Goal: Task Accomplishment & Management: Manage account settings

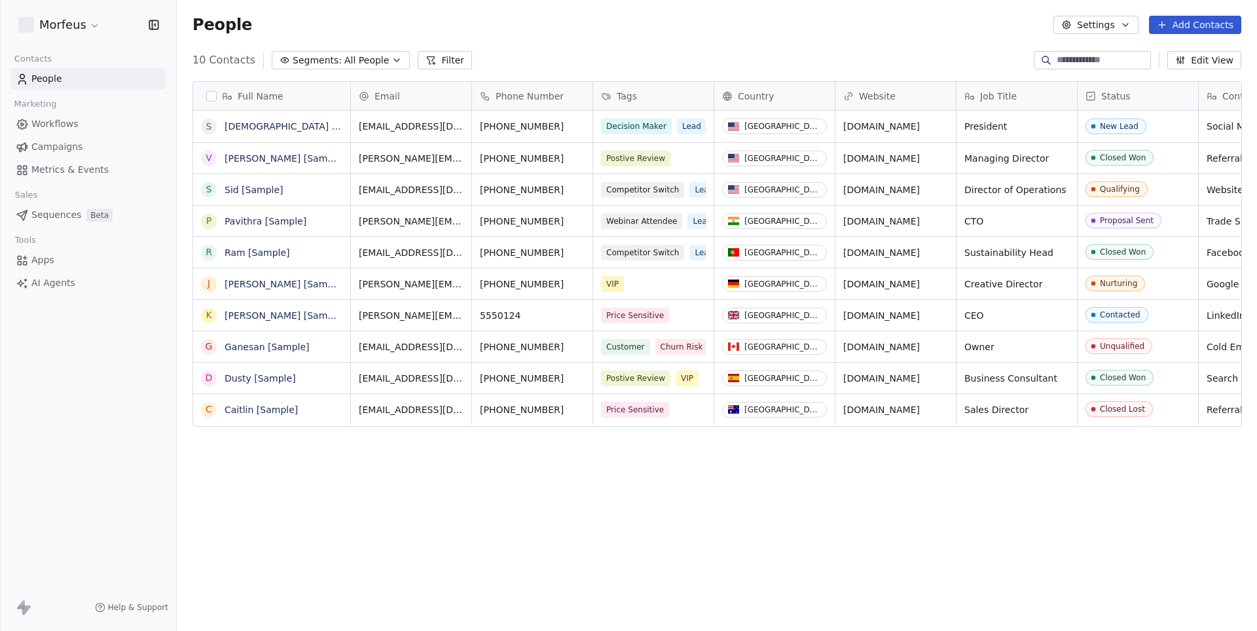
scroll to position [555, 1080]
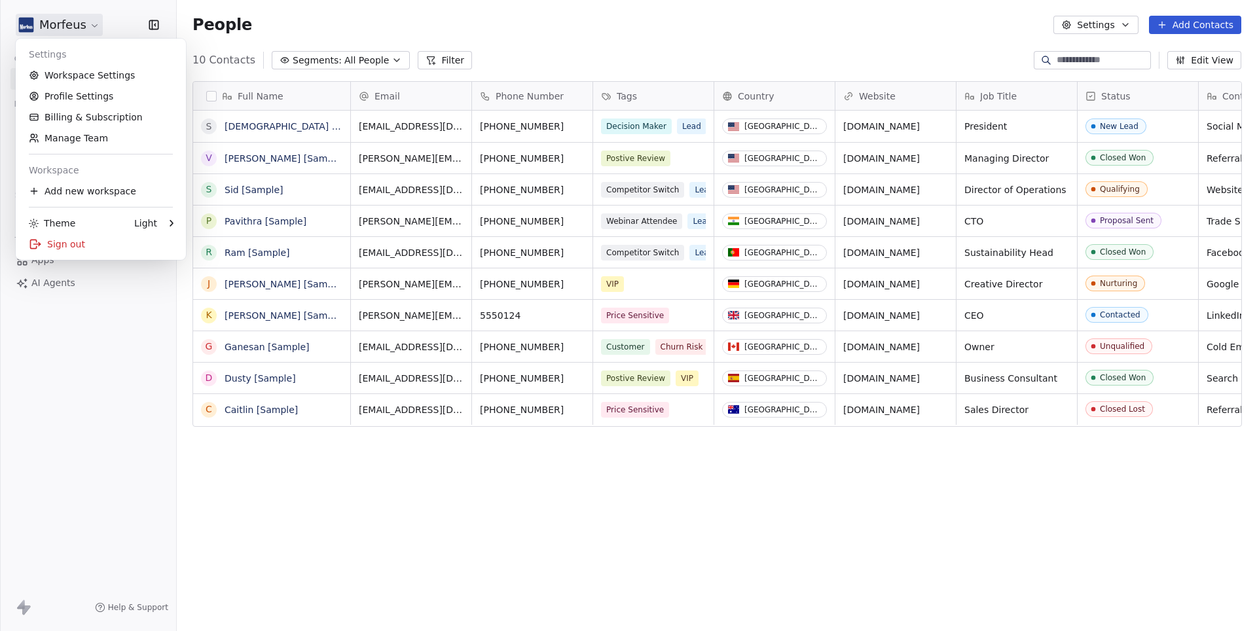
click at [64, 22] on html "Morfeus Contacts People Marketing Workflows Campaigns Metrics & Events Sales Se…" at bounding box center [628, 315] width 1257 height 631
click at [73, 66] on link "Workspace Settings" at bounding box center [101, 75] width 160 height 21
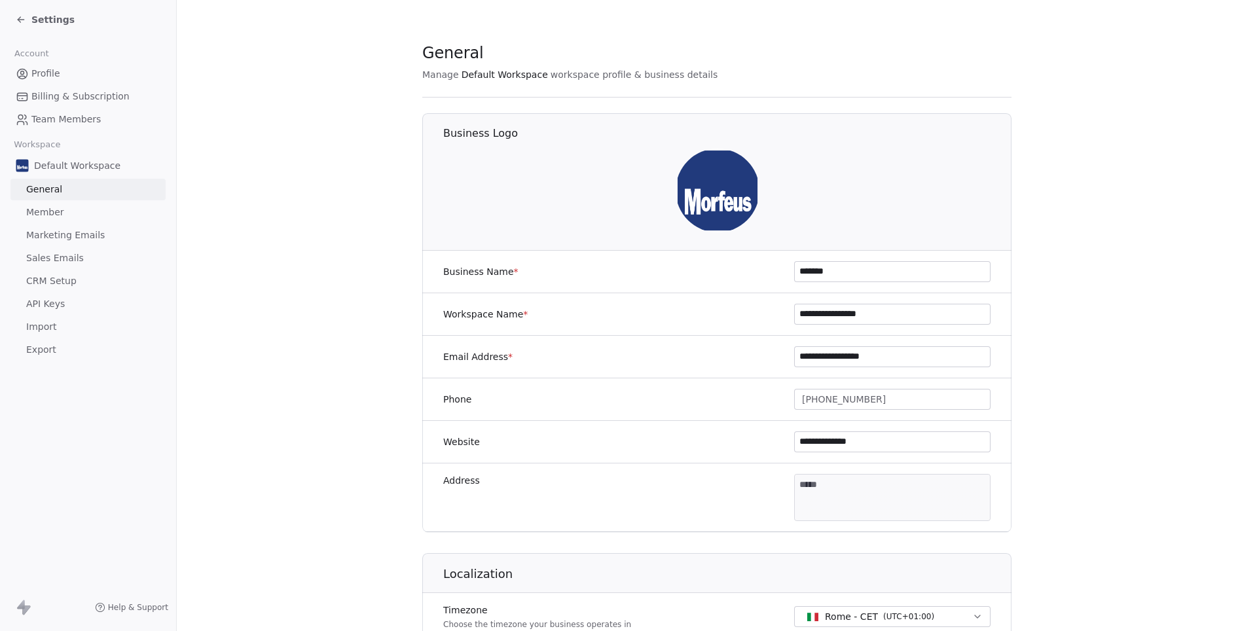
click at [56, 229] on span "Marketing Emails" at bounding box center [65, 236] width 79 height 14
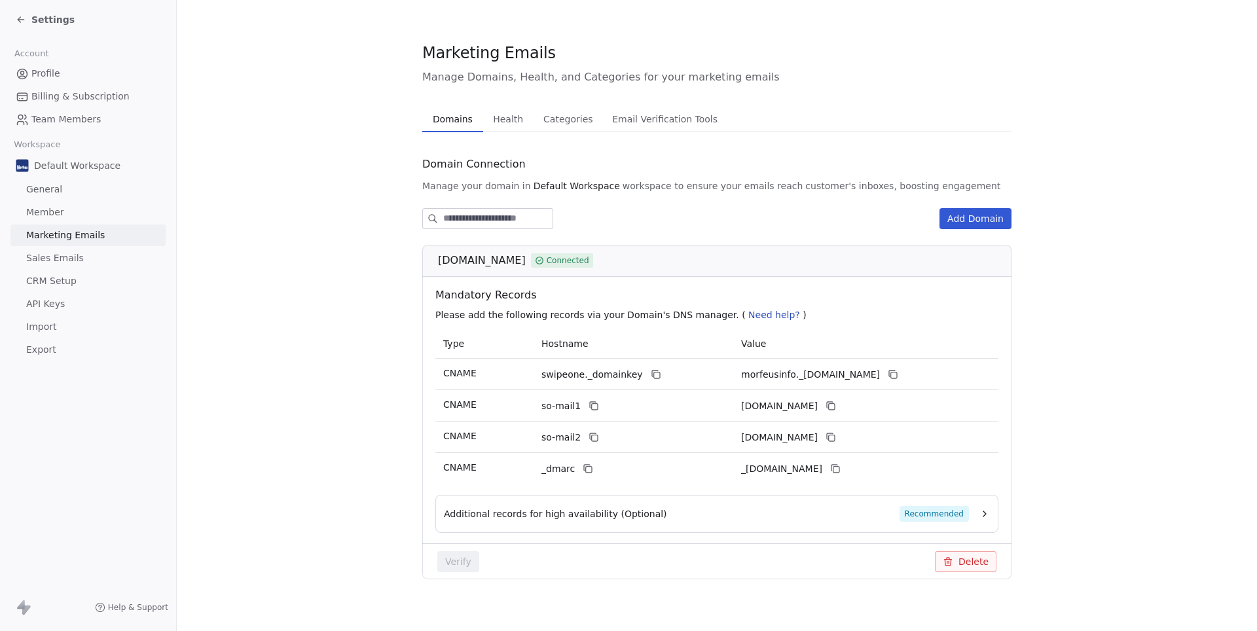
click at [46, 79] on span "Profile" at bounding box center [45, 74] width 29 height 14
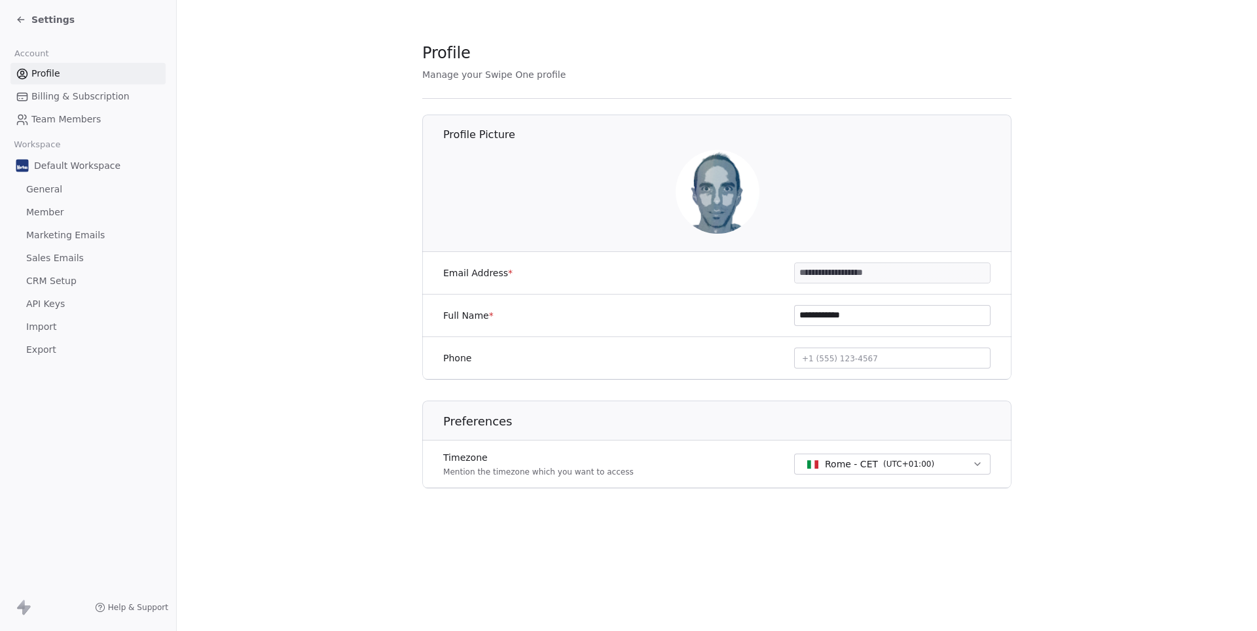
click at [55, 232] on span "Marketing Emails" at bounding box center [65, 236] width 79 height 14
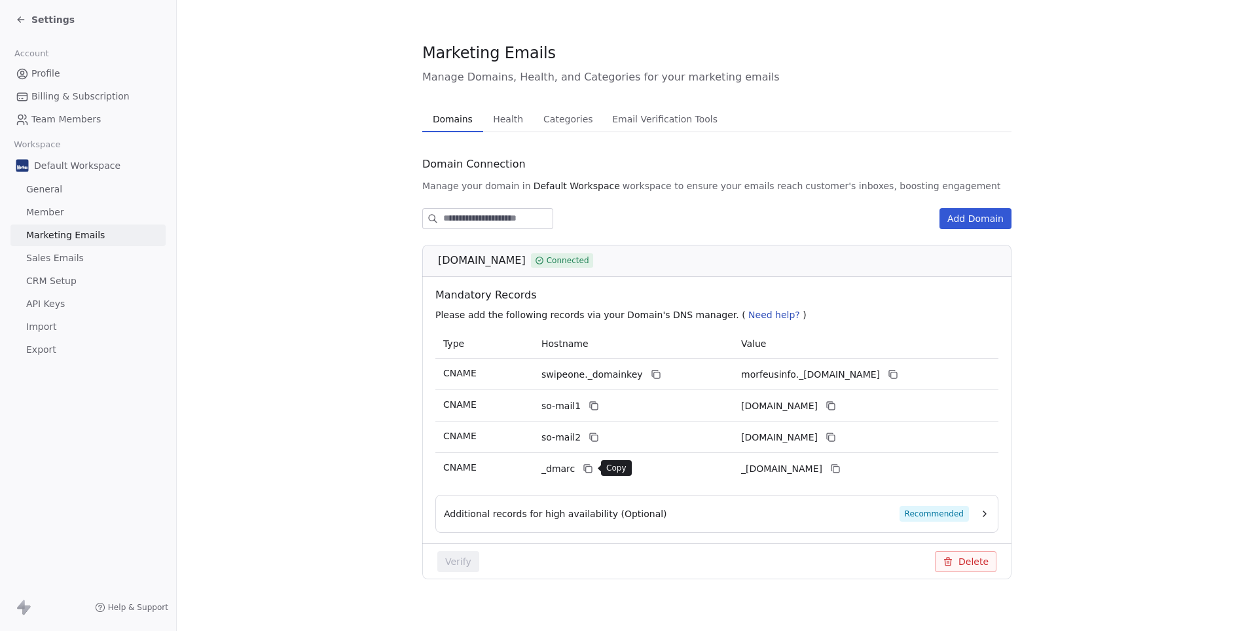
click at [588, 469] on icon at bounding box center [588, 469] width 10 height 10
click at [482, 255] on span "morfeus.info" at bounding box center [482, 261] width 88 height 16
copy div "morfeus.info"
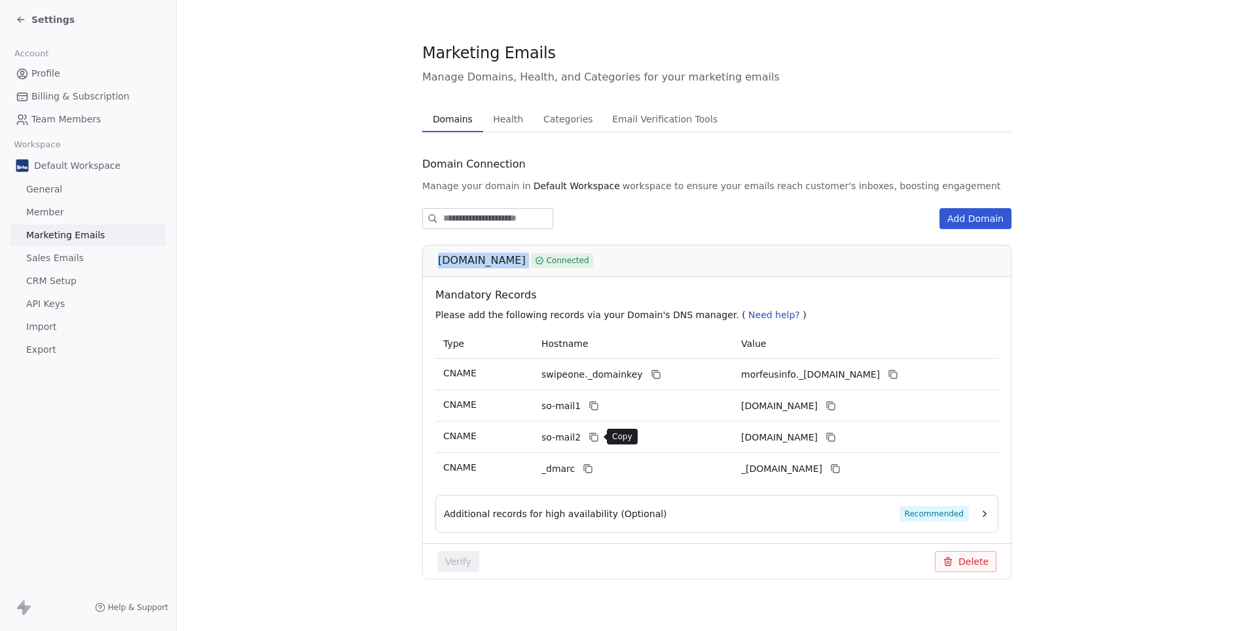
click at [597, 438] on icon at bounding box center [595, 438] width 6 height 6
click at [588, 468] on icon at bounding box center [588, 469] width 10 height 10
click at [841, 467] on icon at bounding box center [835, 469] width 10 height 10
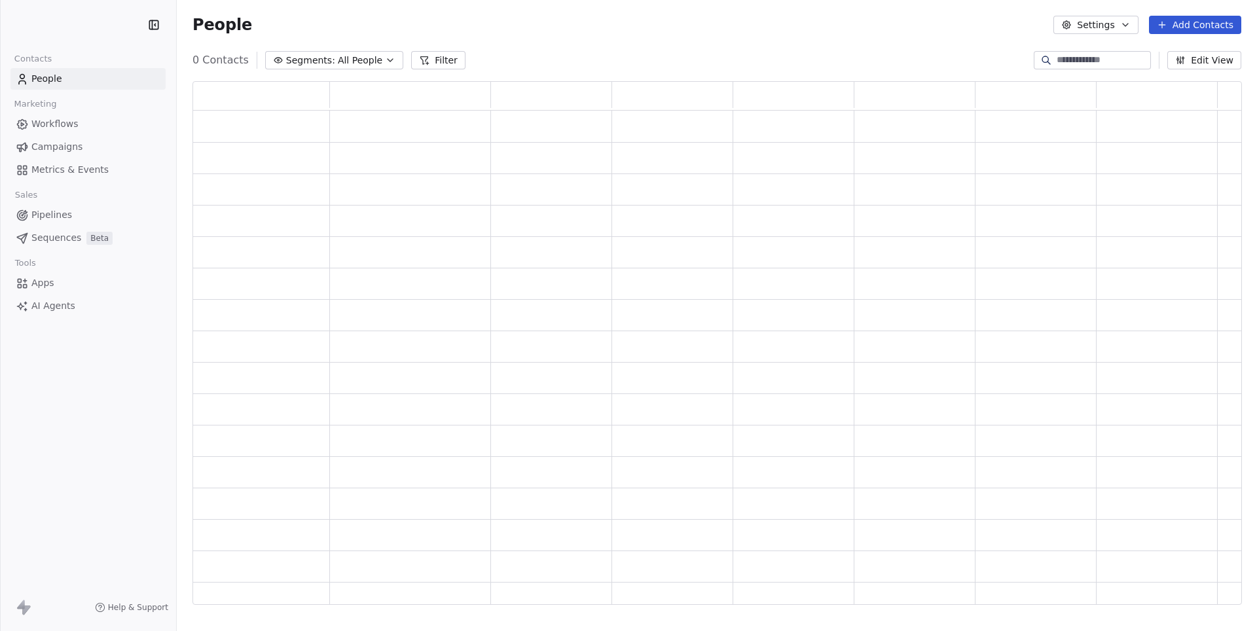
scroll to position [524, 1048]
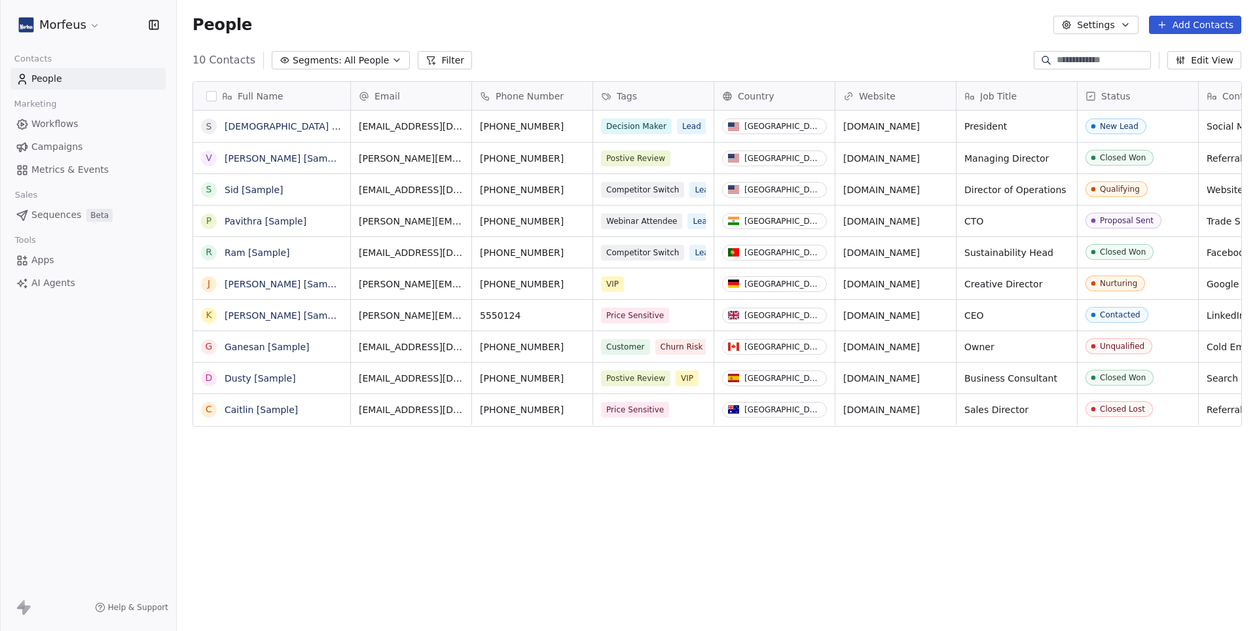
scroll to position [555, 1080]
